Goal: Task Accomplishment & Management: Complete application form

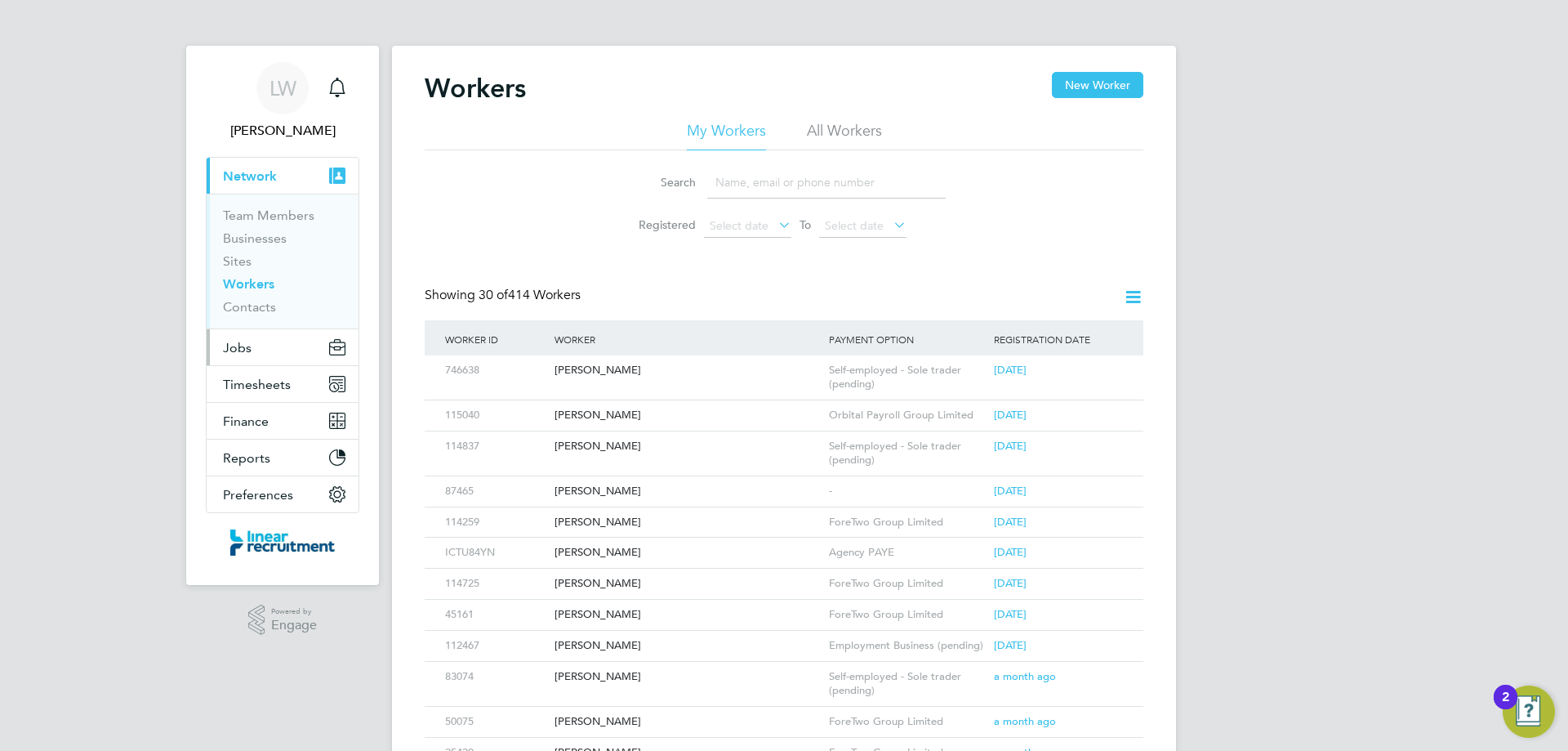
click at [265, 346] on button "Jobs" at bounding box center [283, 347] width 152 height 36
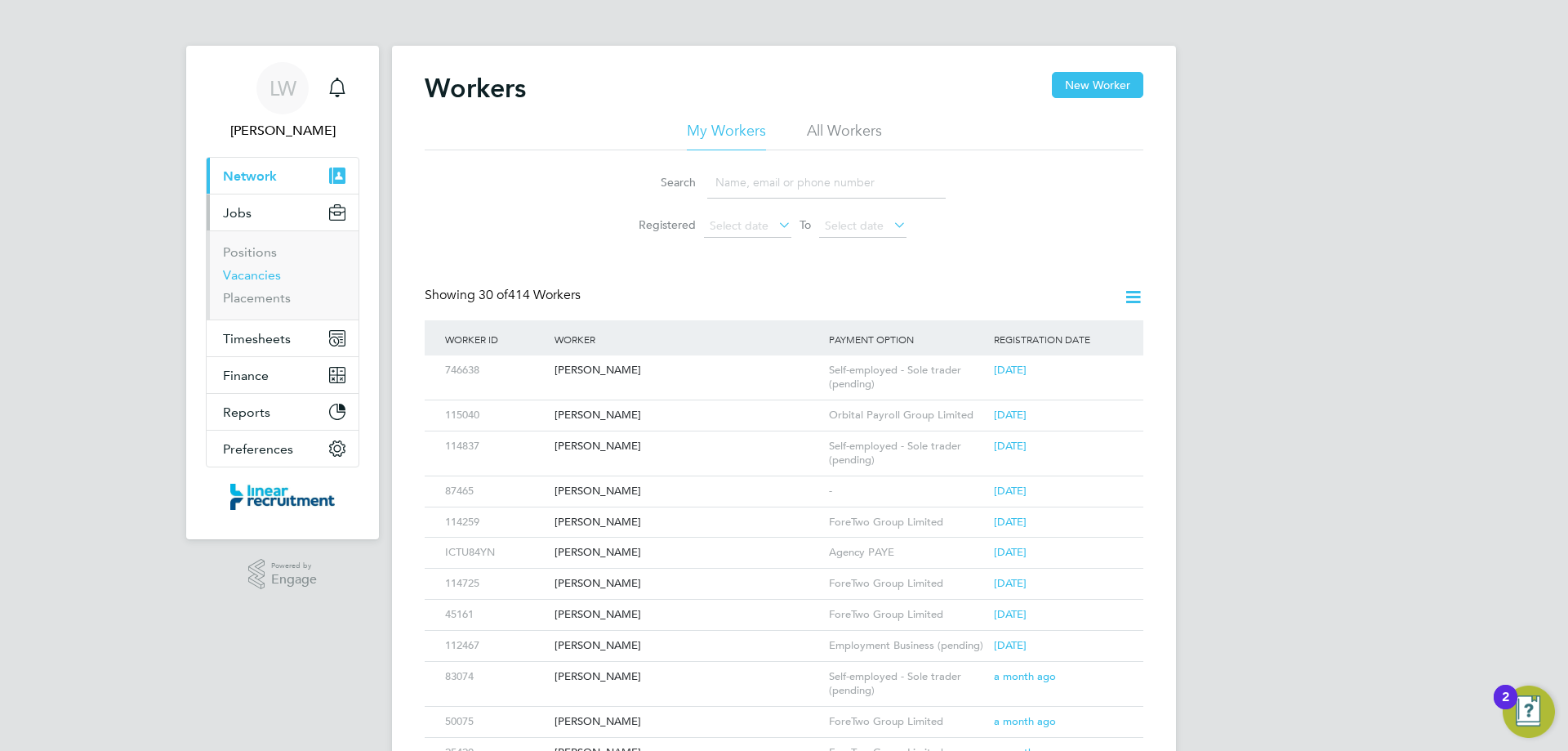
click at [259, 275] on link "Vacancies" at bounding box center [251, 275] width 58 height 16
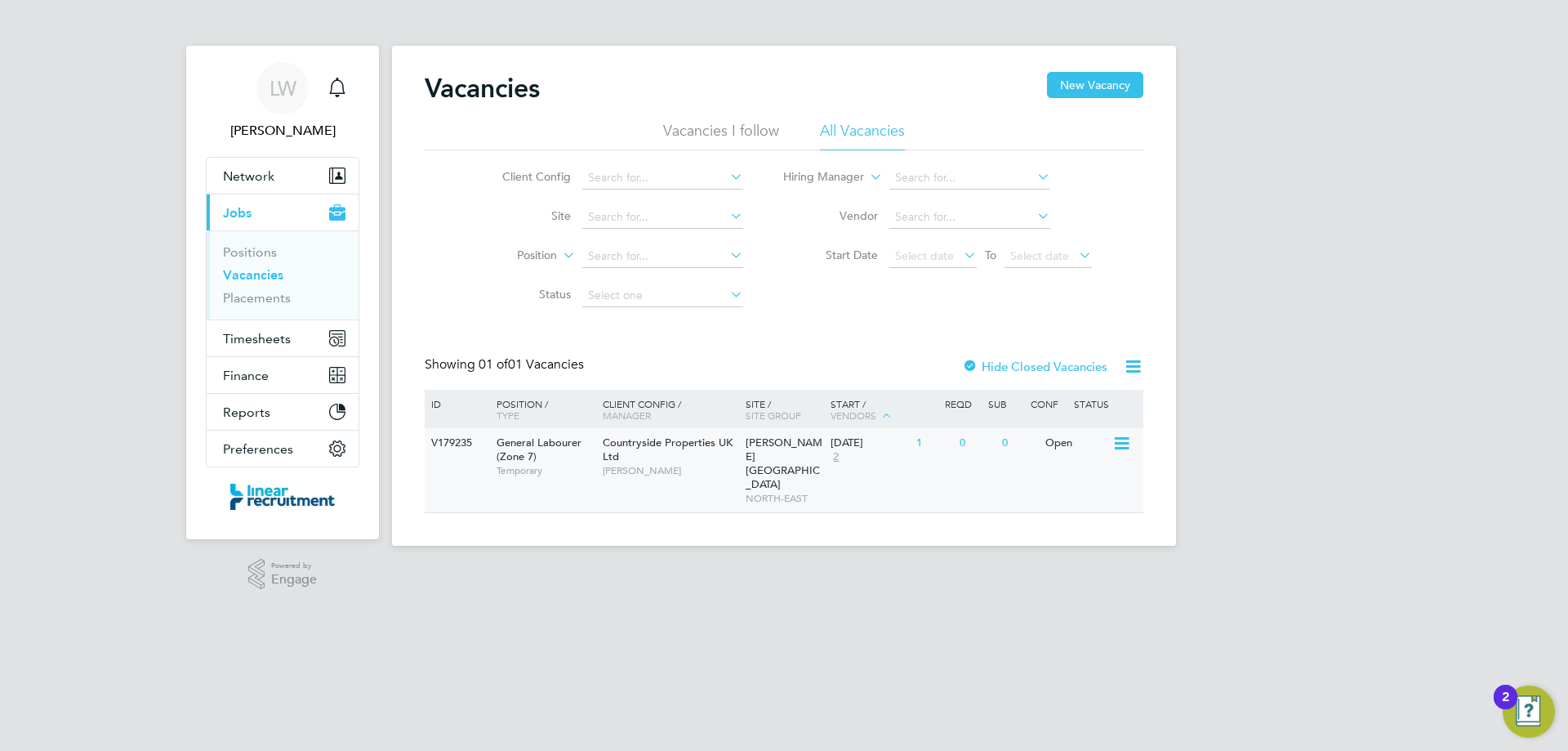
click at [868, 471] on div "[DATE] 2" at bounding box center [868, 450] width 85 height 44
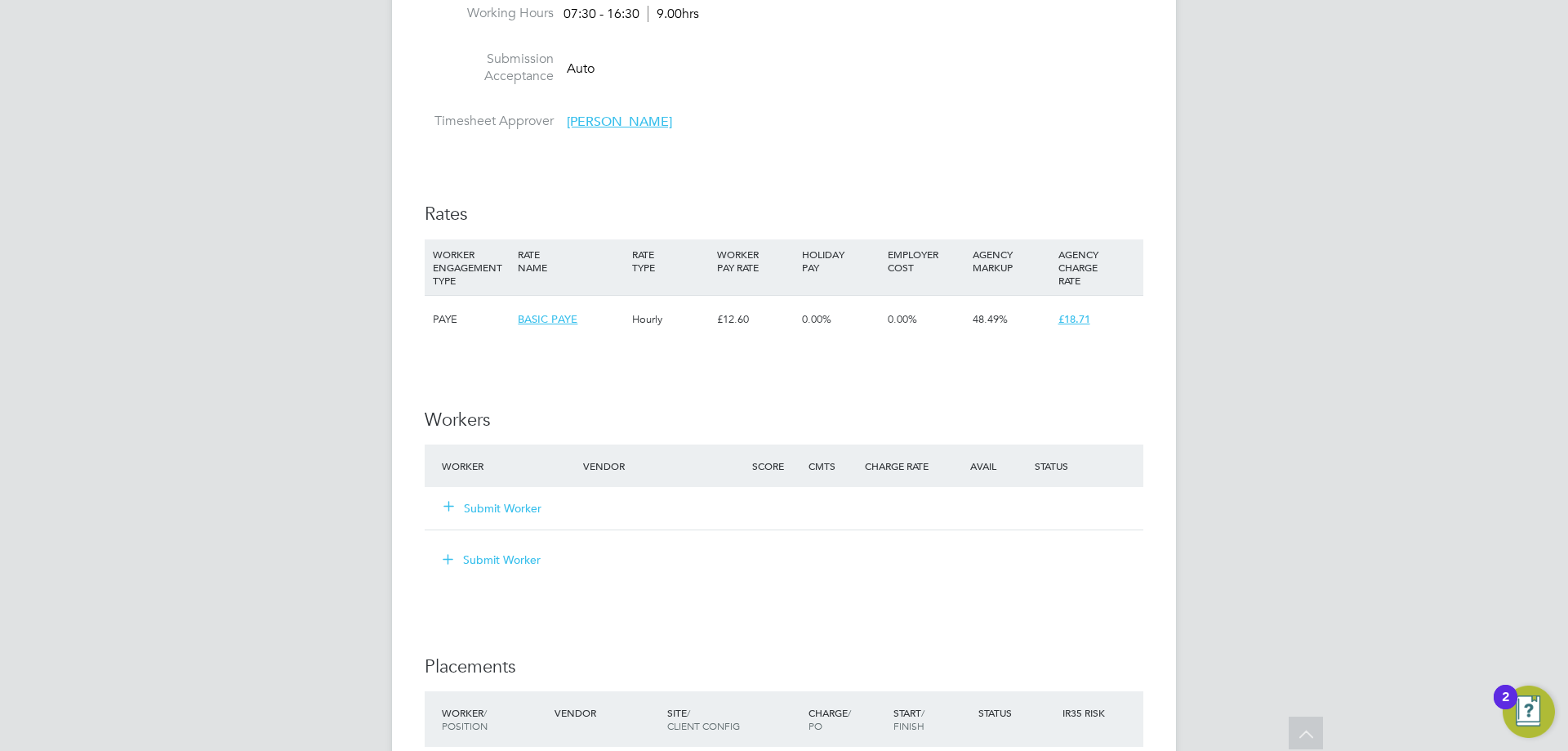
scroll to position [981, 0]
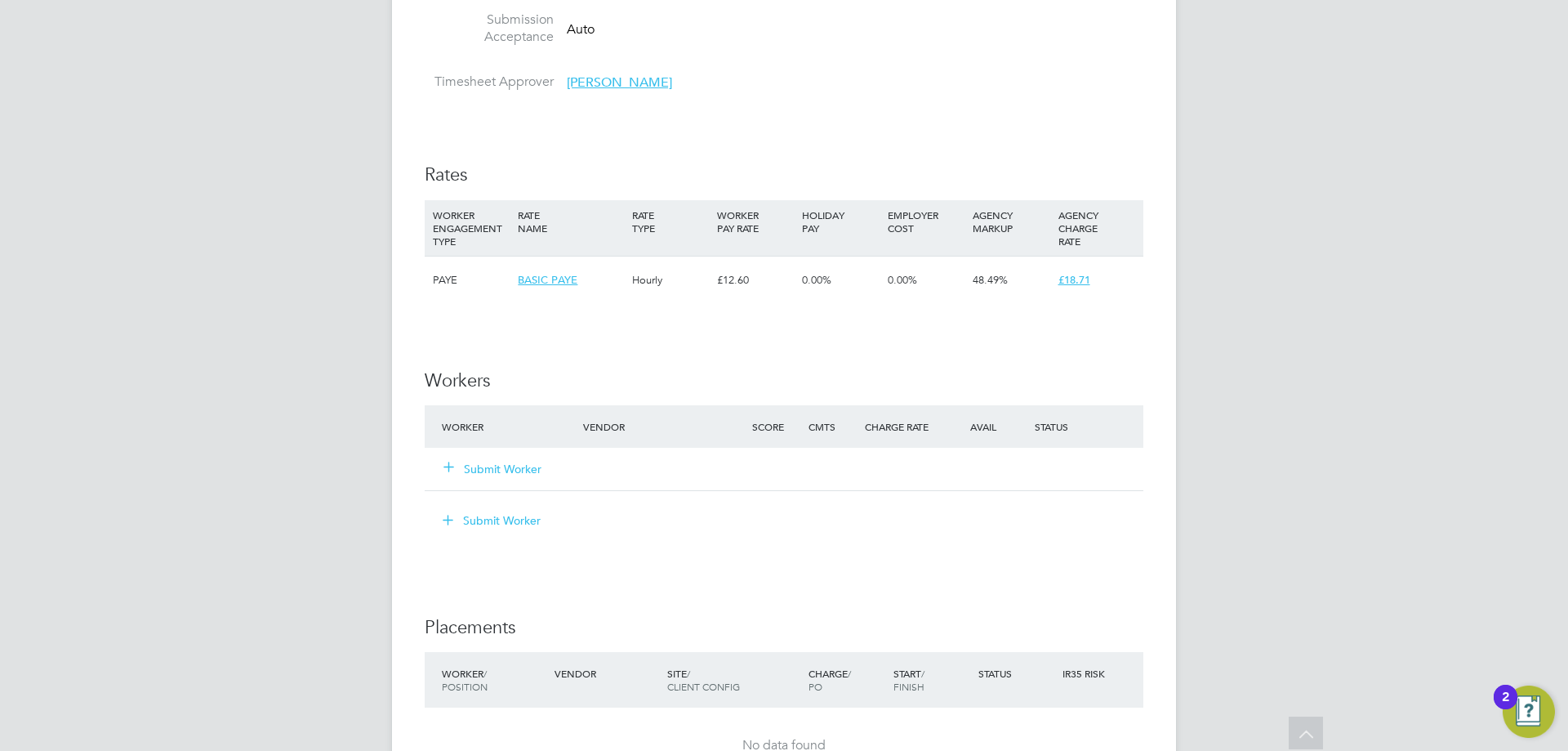
click at [445, 464] on icon at bounding box center [448, 466] width 12 height 12
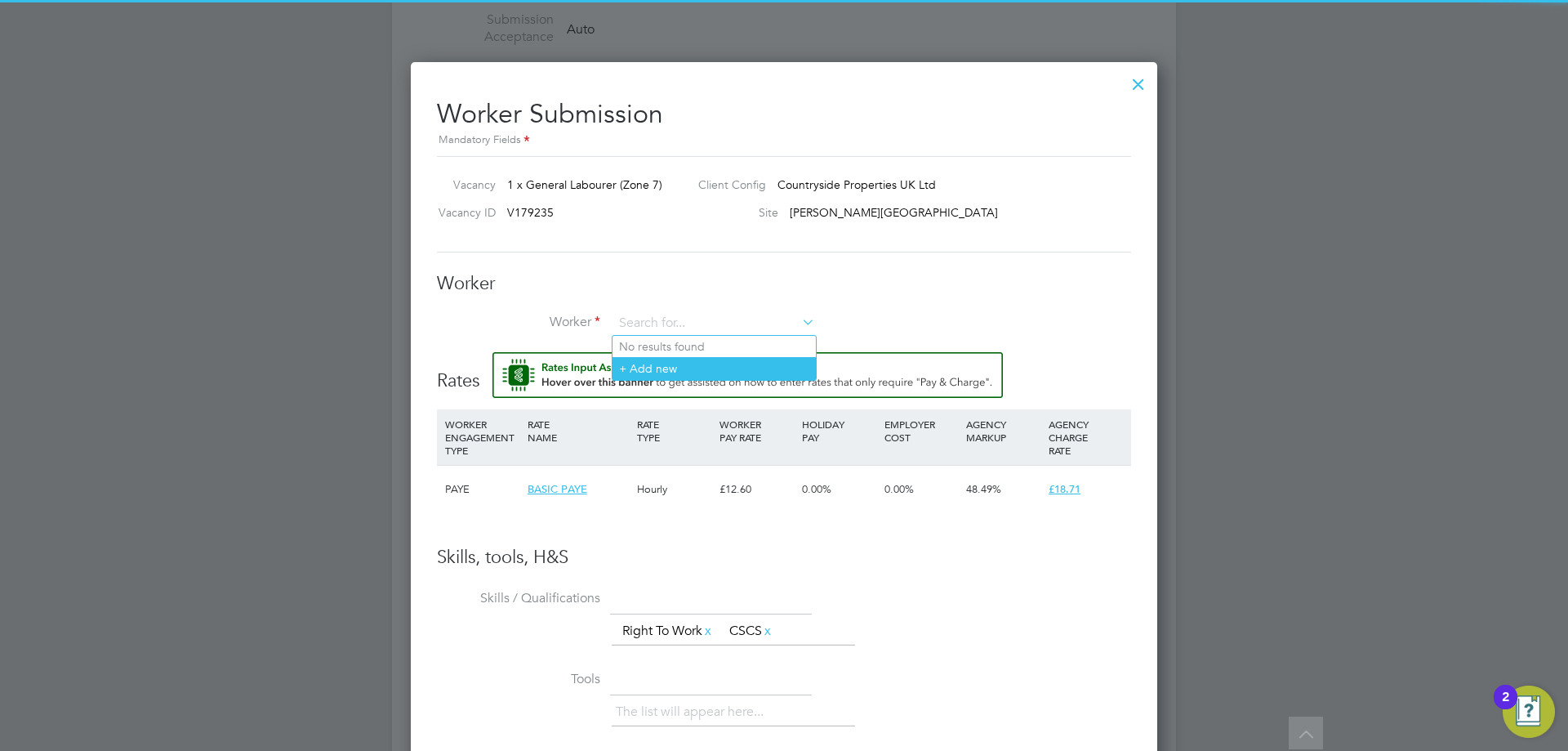
scroll to position [0, 0]
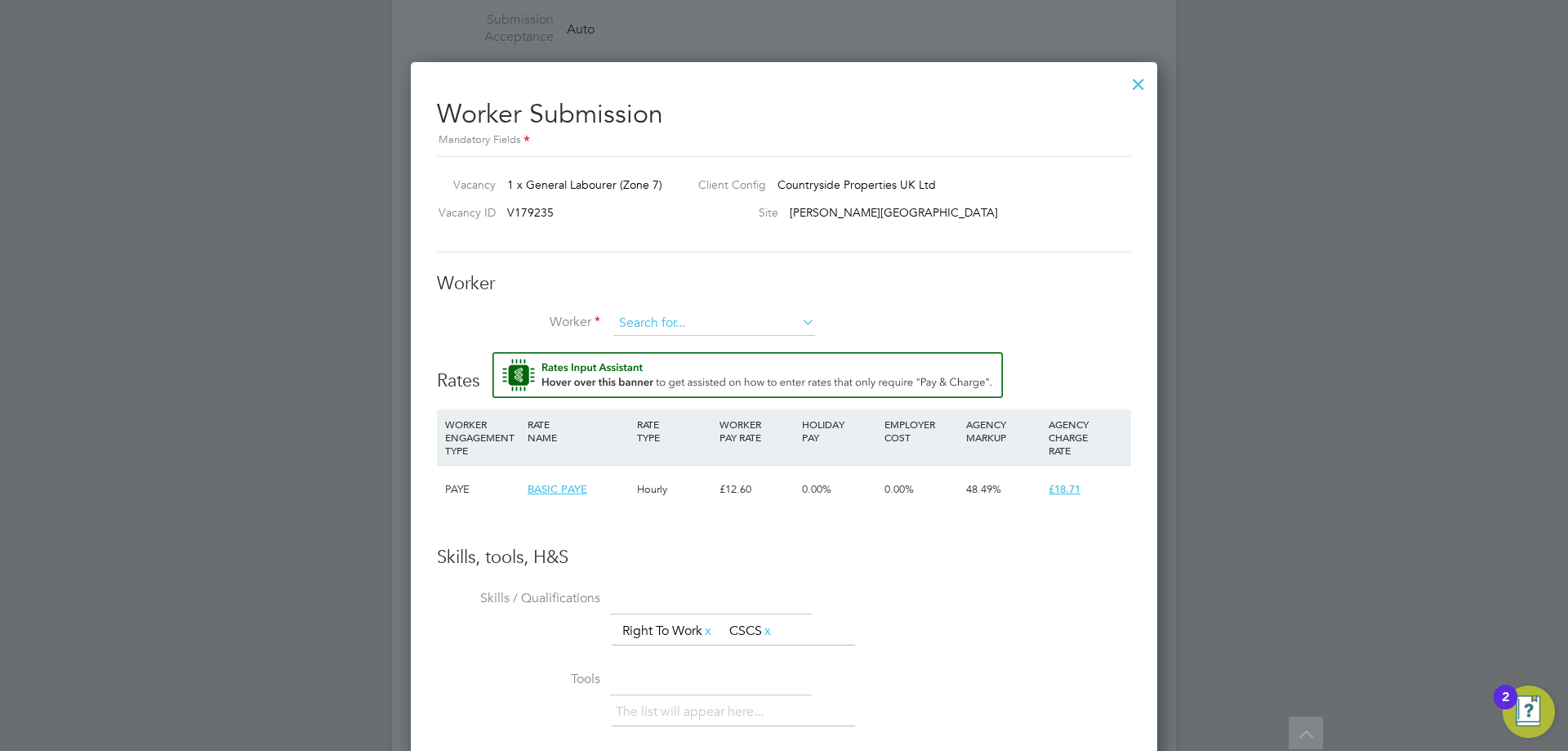
click at [722, 324] on input at bounding box center [714, 323] width 202 height 25
click at [707, 347] on li "Kelvin Longhorne (43653)" at bounding box center [715, 347] width 207 height 22
type input "Kelvin Longhorne (43653)"
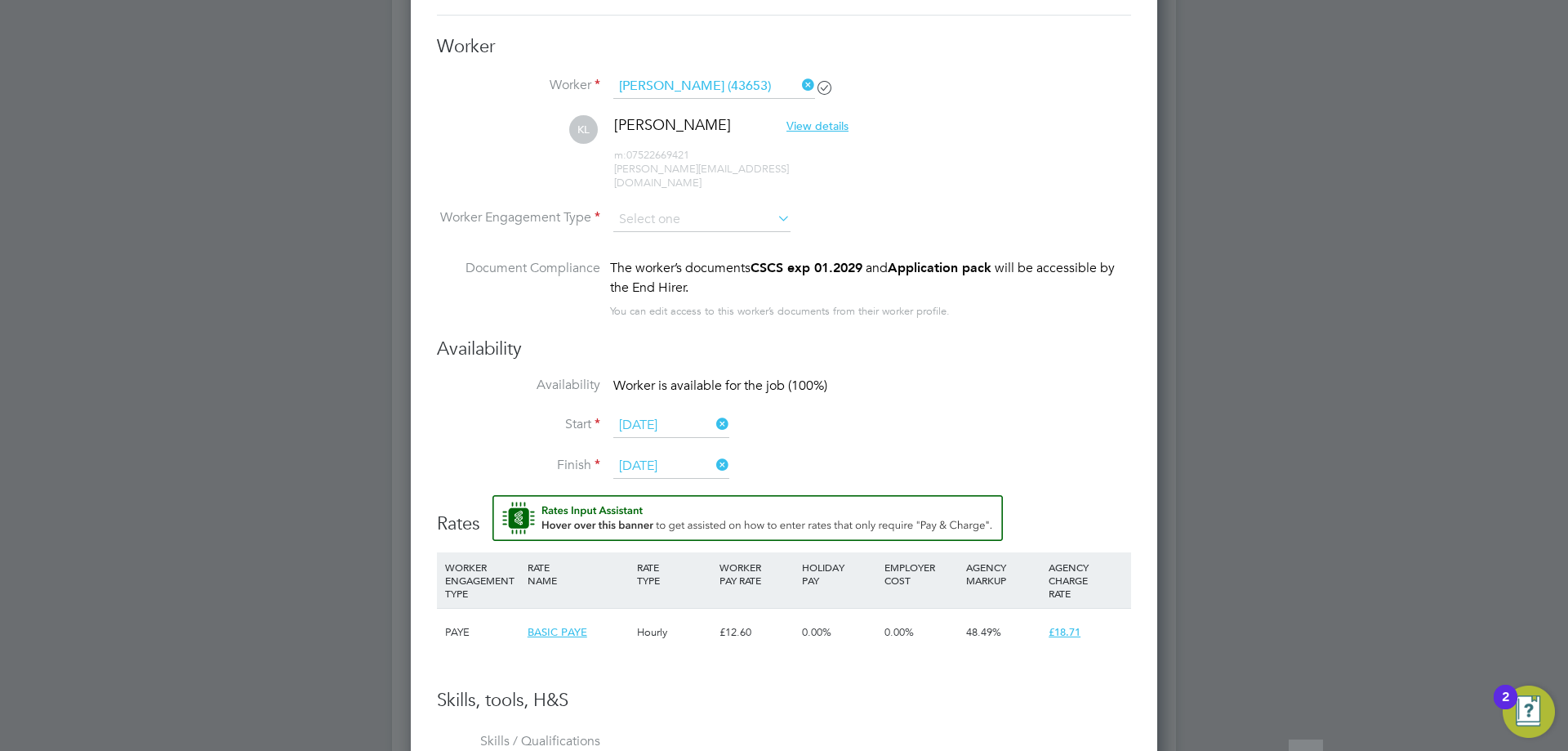
scroll to position [1225, 0]
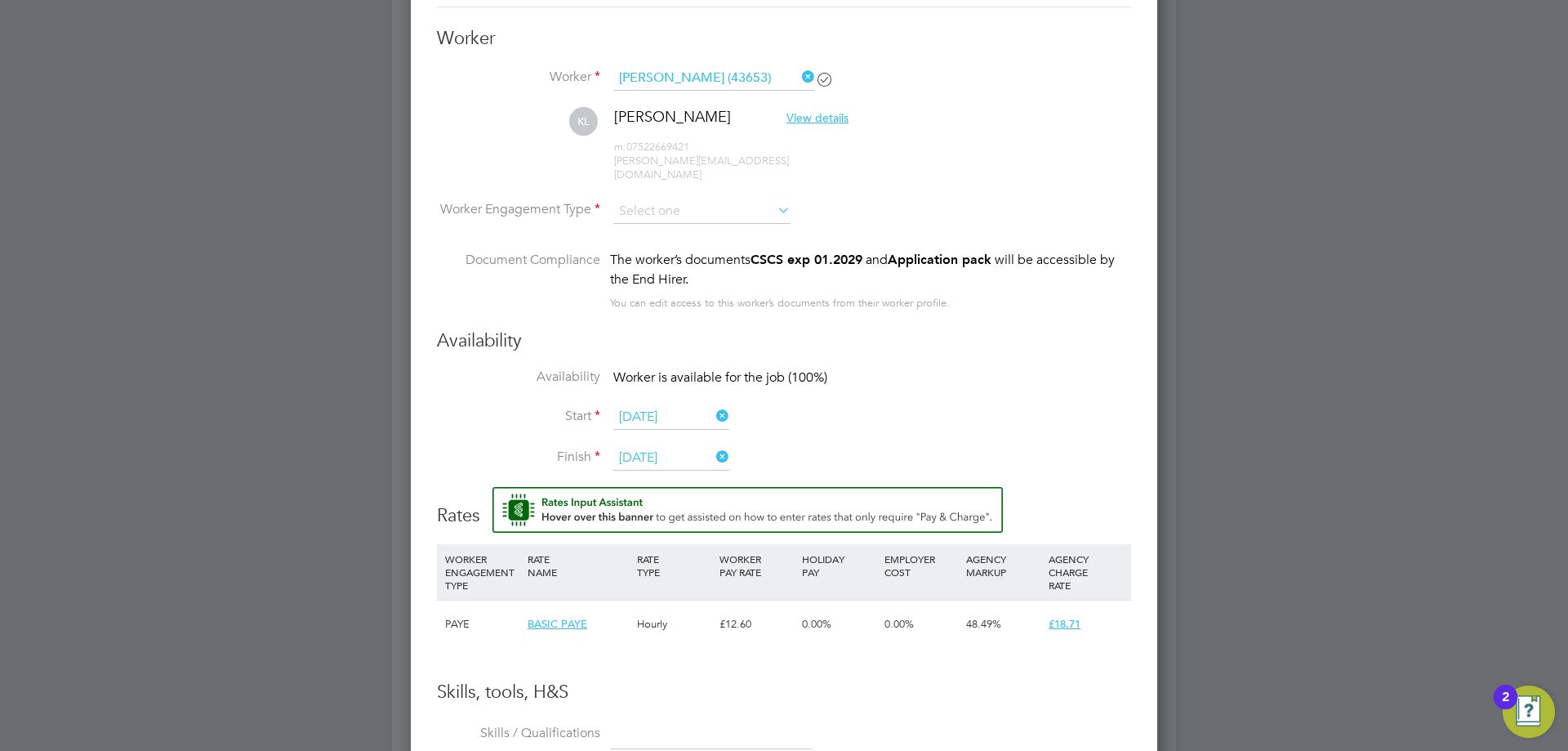
click at [774, 198] on icon at bounding box center [774, 209] width 0 height 23
click at [745, 201] on input at bounding box center [702, 211] width 178 height 25
click at [676, 240] on li "PAYE" at bounding box center [702, 241] width 179 height 22
type input "PAYE"
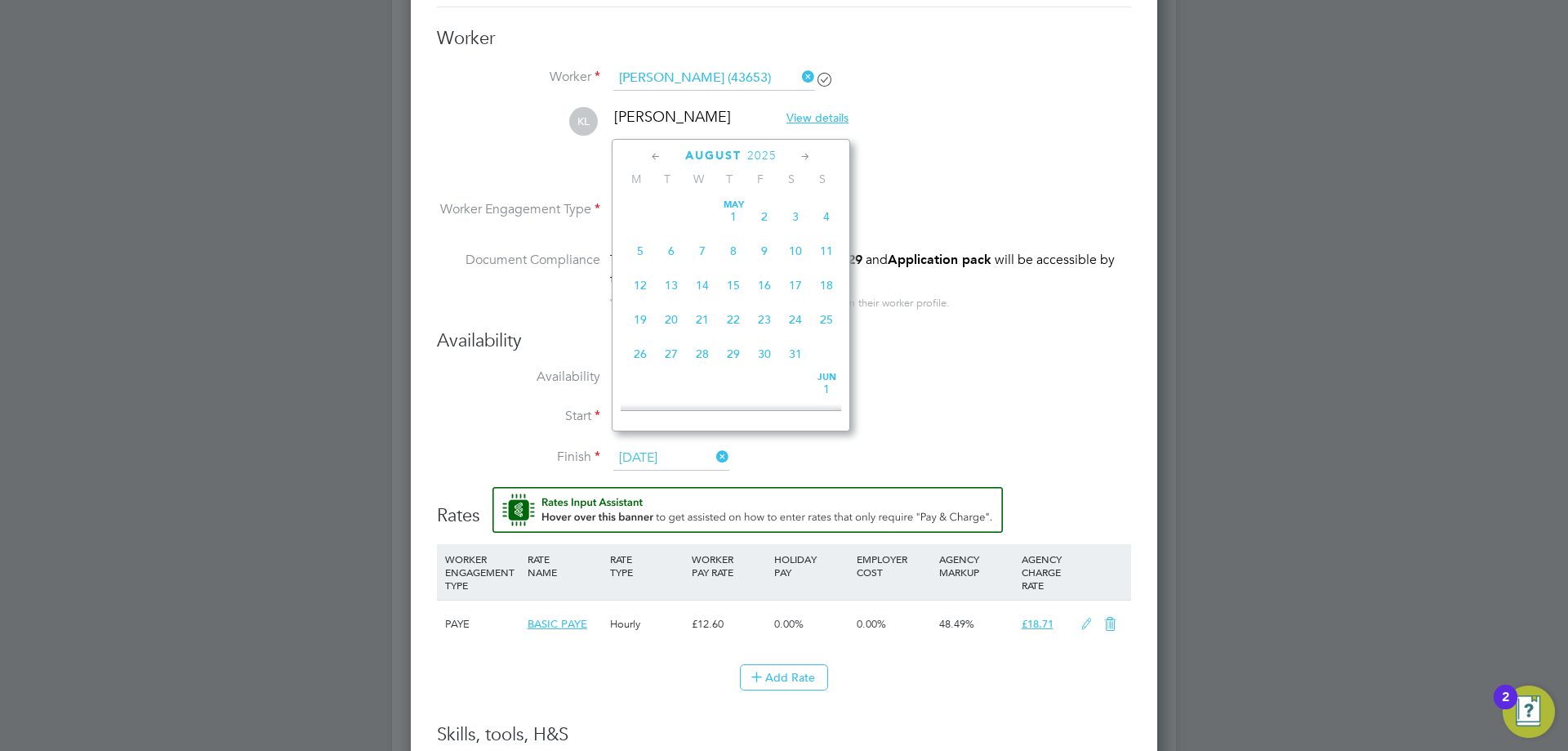
click at [690, 446] on input "31 Aug 2025" at bounding box center [671, 457] width 116 height 25
click at [637, 353] on span "8" at bounding box center [641, 339] width 31 height 31
type input "08 Sep 2025"
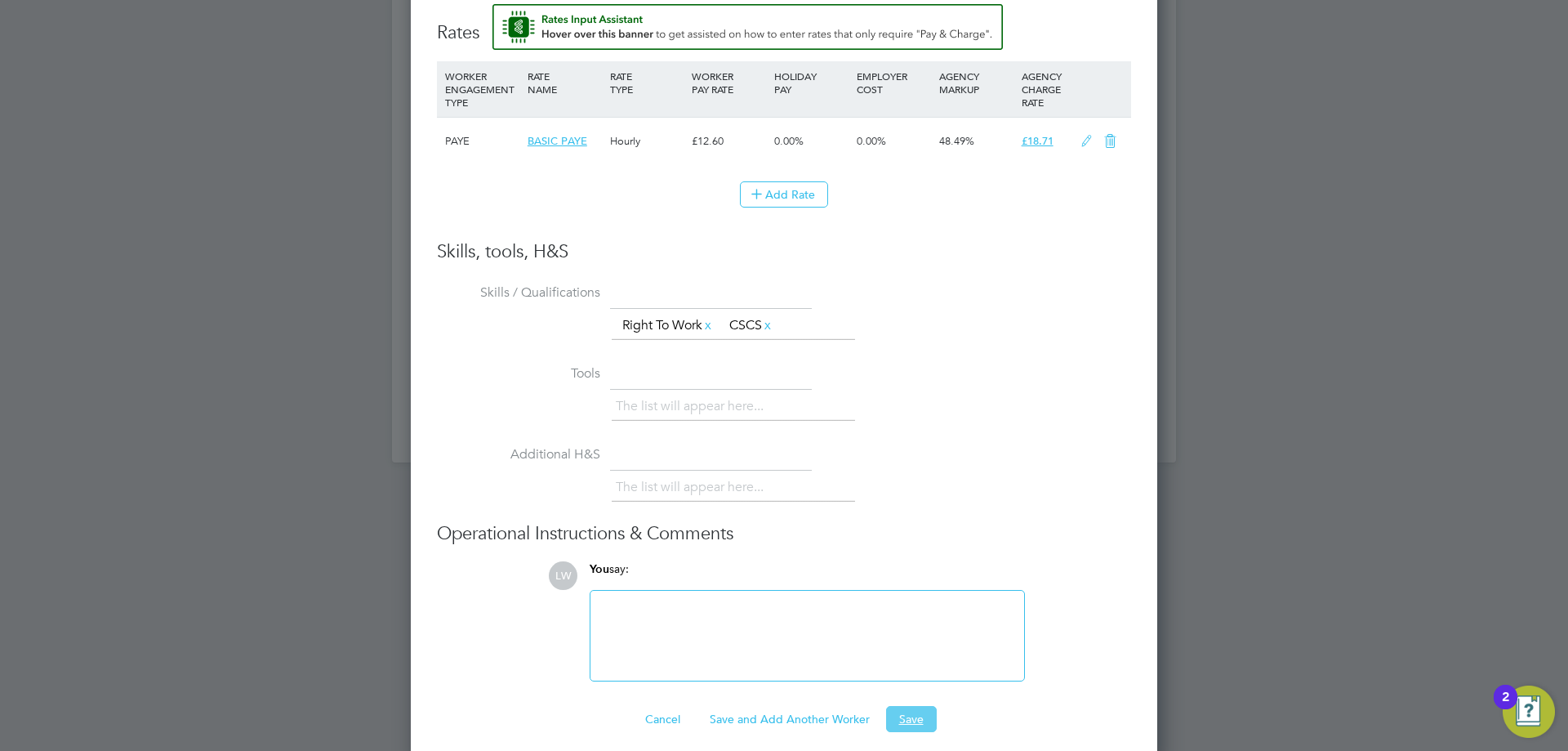
click at [910, 706] on button "Save" at bounding box center [912, 719] width 51 height 27
